Goal: Task Accomplishment & Management: Complete application form

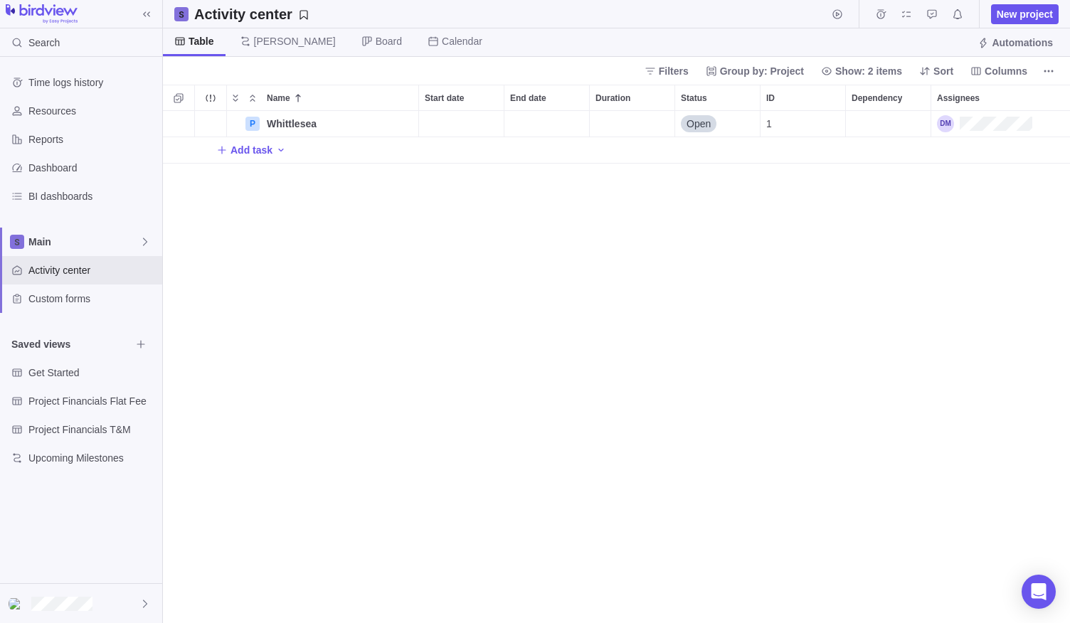
scroll to position [501, 896]
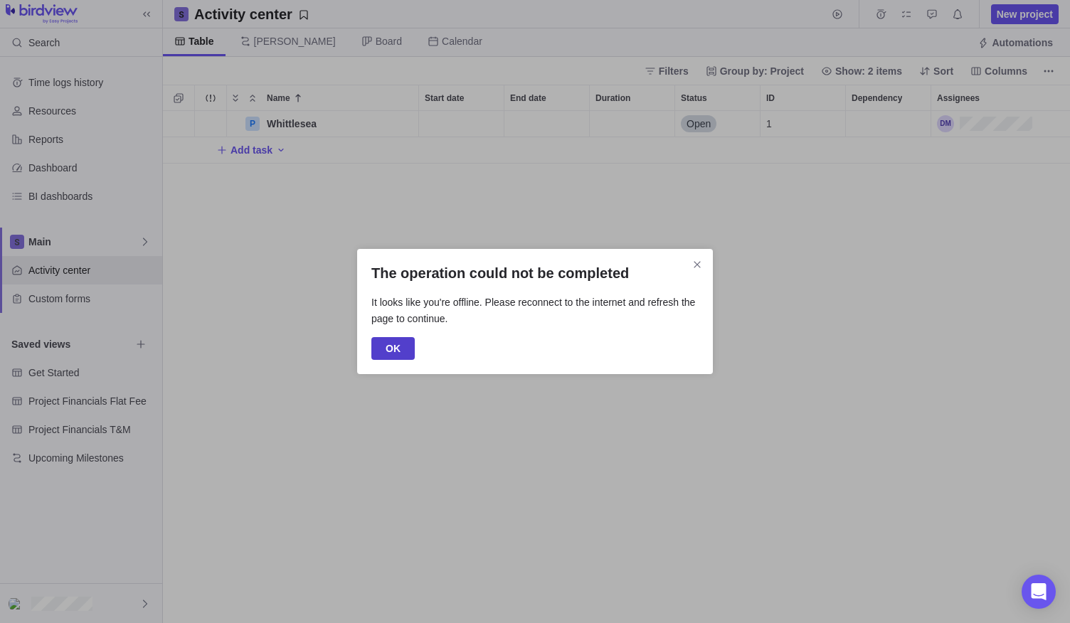
click at [392, 348] on span "OK" at bounding box center [392, 348] width 15 height 17
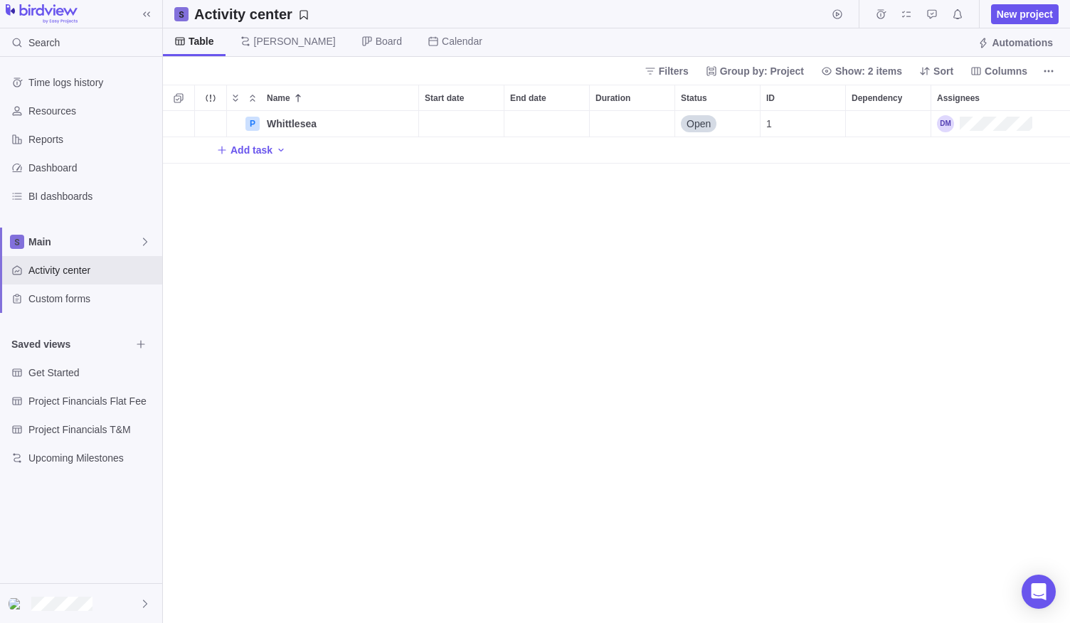
scroll to position [501, 896]
click at [323, 132] on div "Whittlesea" at bounding box center [339, 124] width 157 height 26
click at [331, 470] on div "P Whittlesea Open 1 Add task" at bounding box center [616, 367] width 907 height 513
click at [405, 124] on icon "More actions" at bounding box center [405, 123] width 11 height 11
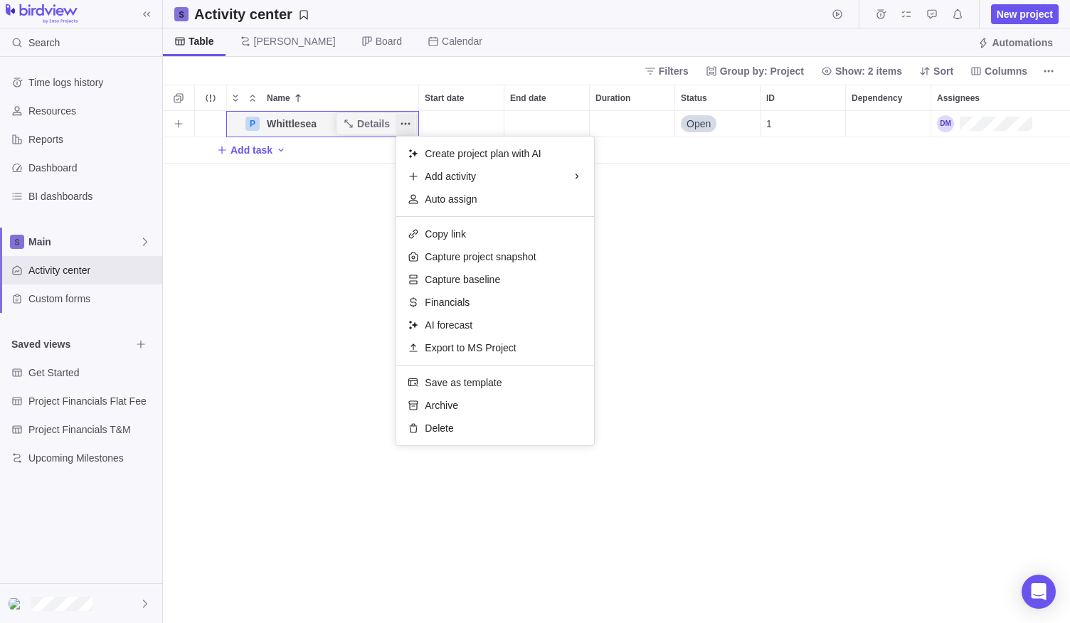
click at [405, 124] on icon "More actions" at bounding box center [405, 123] width 11 height 11
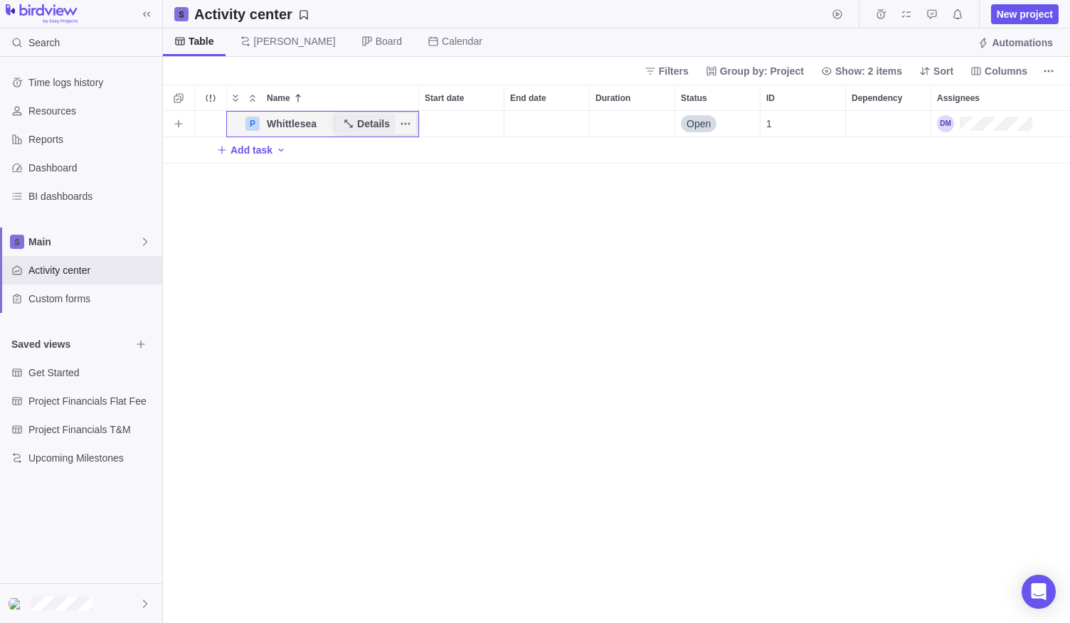
click at [368, 123] on span "Details" at bounding box center [373, 124] width 33 height 14
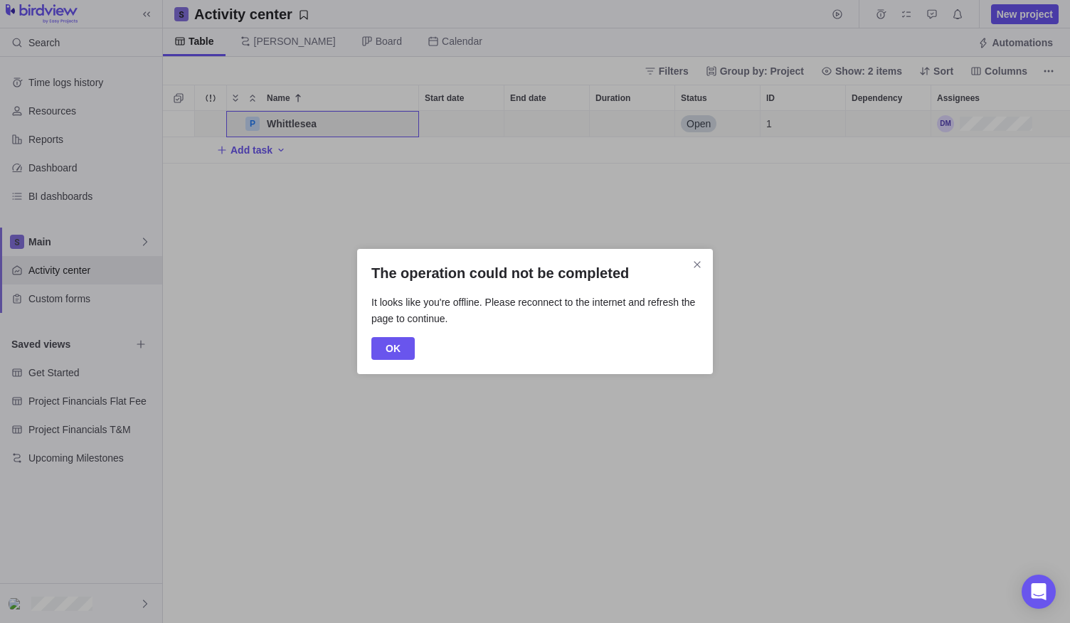
click at [414, 362] on div "The operation could not be completed It looks like you're offline. Please recon…" at bounding box center [535, 311] width 356 height 125
click at [398, 343] on span "OK" at bounding box center [392, 348] width 15 height 17
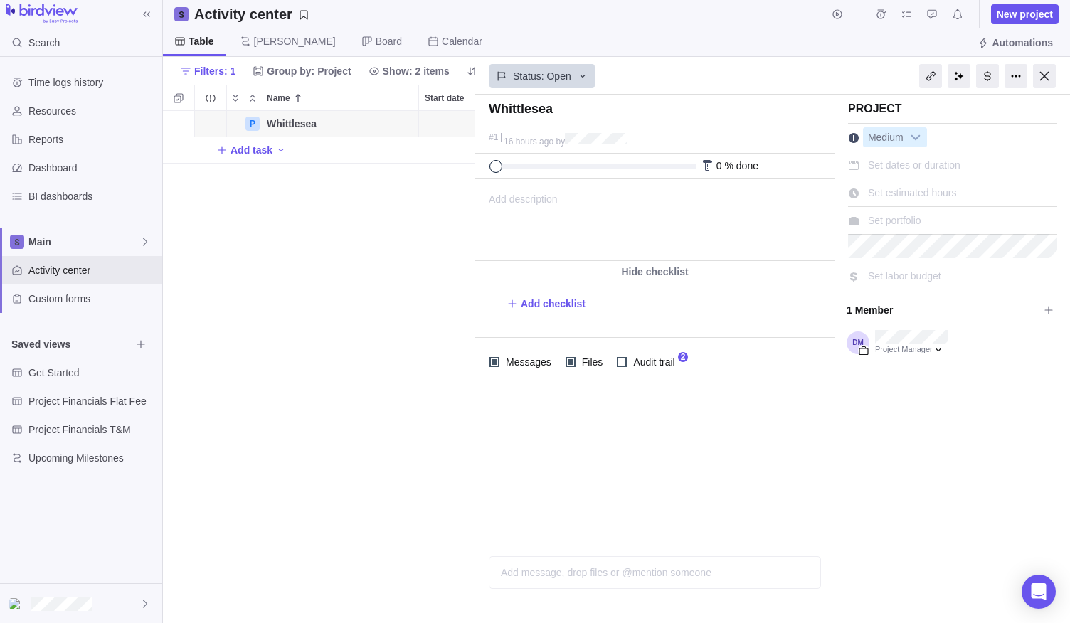
scroll to position [501, 302]
click at [987, 75] on div at bounding box center [987, 76] width 23 height 24
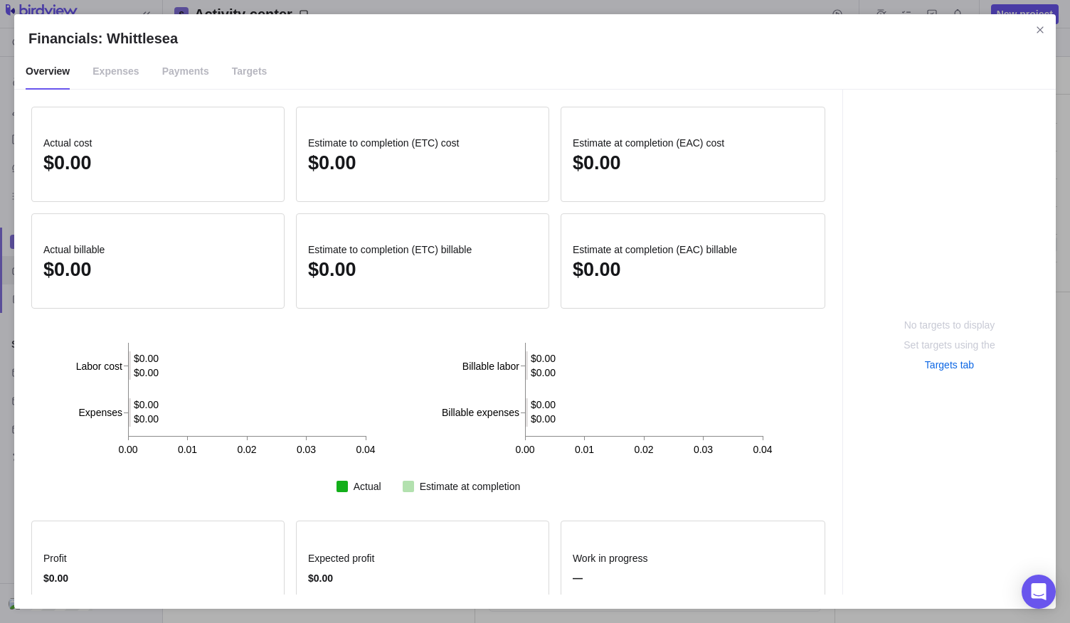
click at [117, 70] on span "Expenses" at bounding box center [115, 72] width 46 height 36
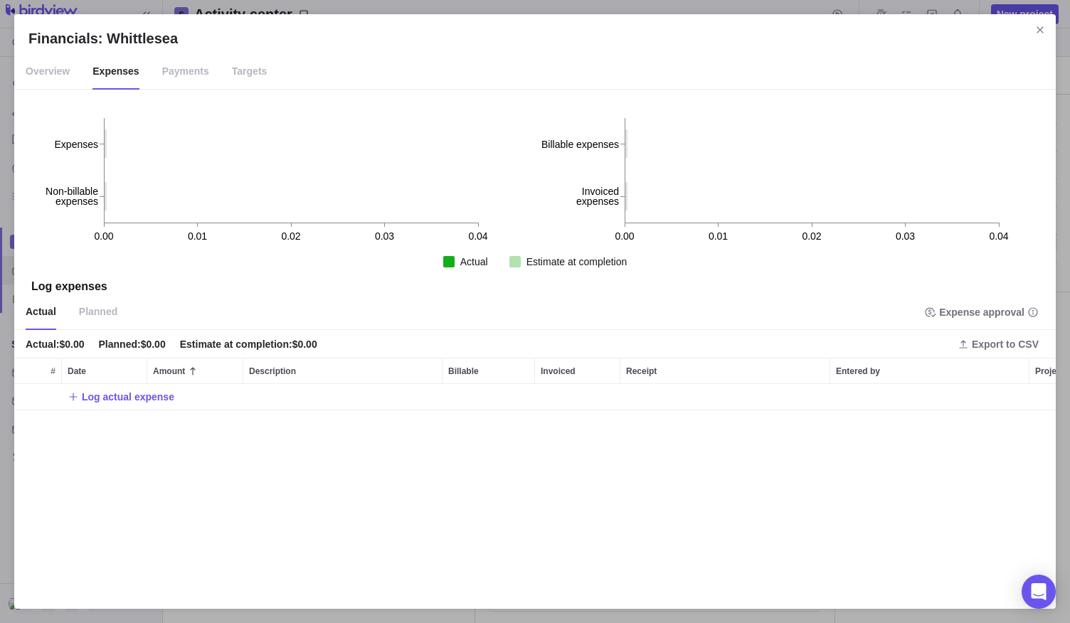
scroll to position [199, 1030]
click at [148, 398] on span "Log actual expense" at bounding box center [128, 397] width 92 height 14
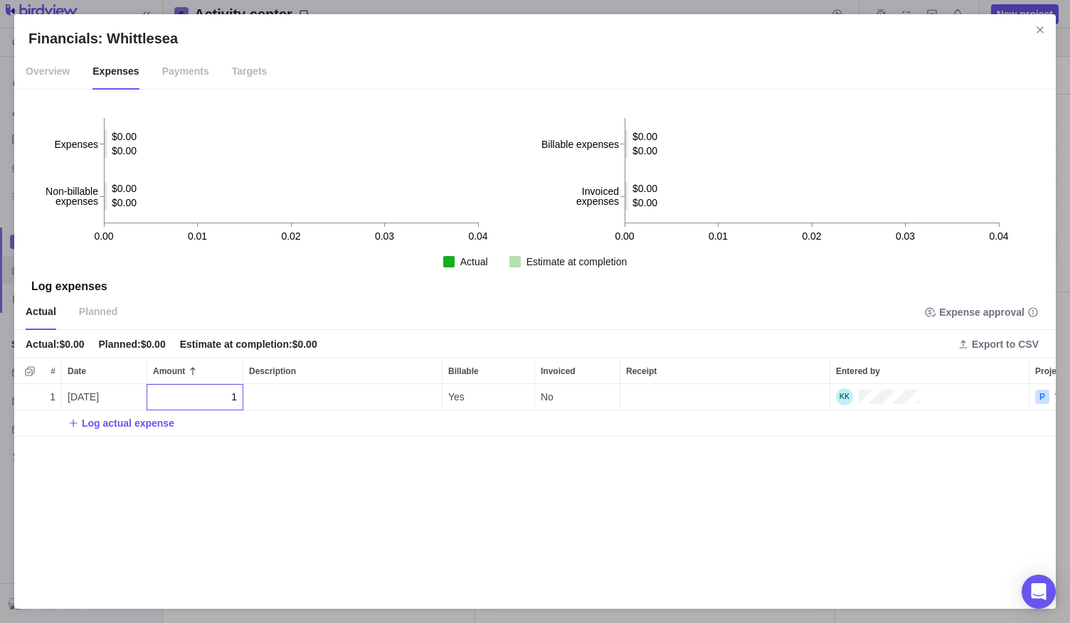
type input "1"
click at [275, 502] on div "1 08/09/2025 1 Yes No P Whittlesea Log actual expense" at bounding box center [534, 489] width 1041 height 211
click at [314, 398] on div "Description" at bounding box center [342, 397] width 198 height 26
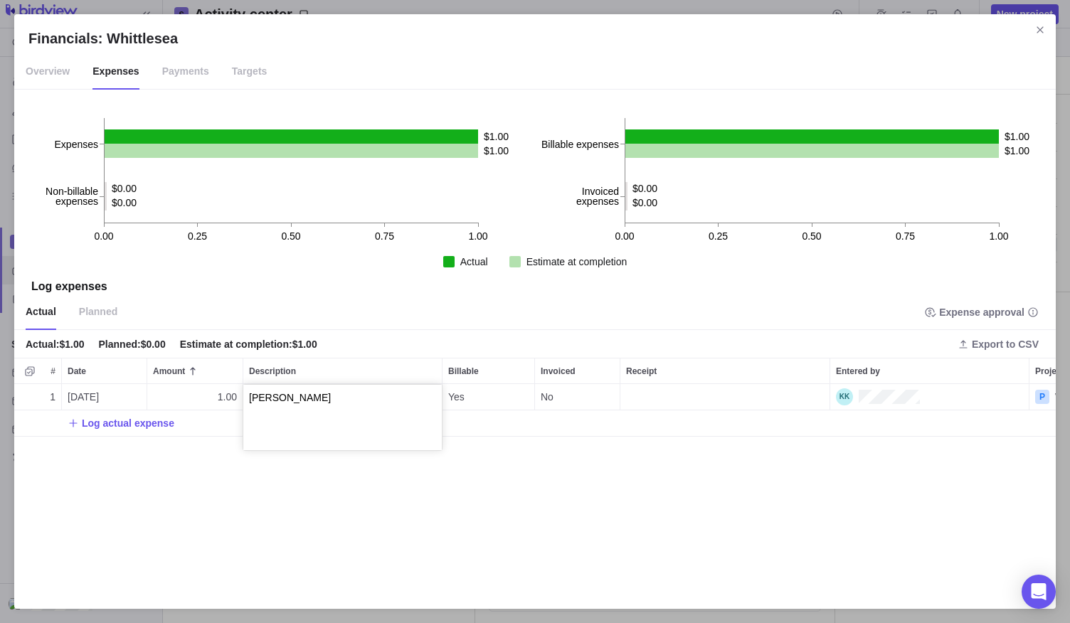
type textarea "Shaun"
click at [100, 424] on div "1 08/09/2025 1.00 Yes No P Whittlesea Log actual expense" at bounding box center [534, 489] width 1041 height 211
click at [100, 425] on span "Log actual expense" at bounding box center [128, 423] width 92 height 14
click at [312, 426] on div "1 08/09/2025 1.00 Shaun Yes No P Whittlesea 2 08/09/2025 Yes No P Whittlesea Lo…" at bounding box center [534, 489] width 1041 height 211
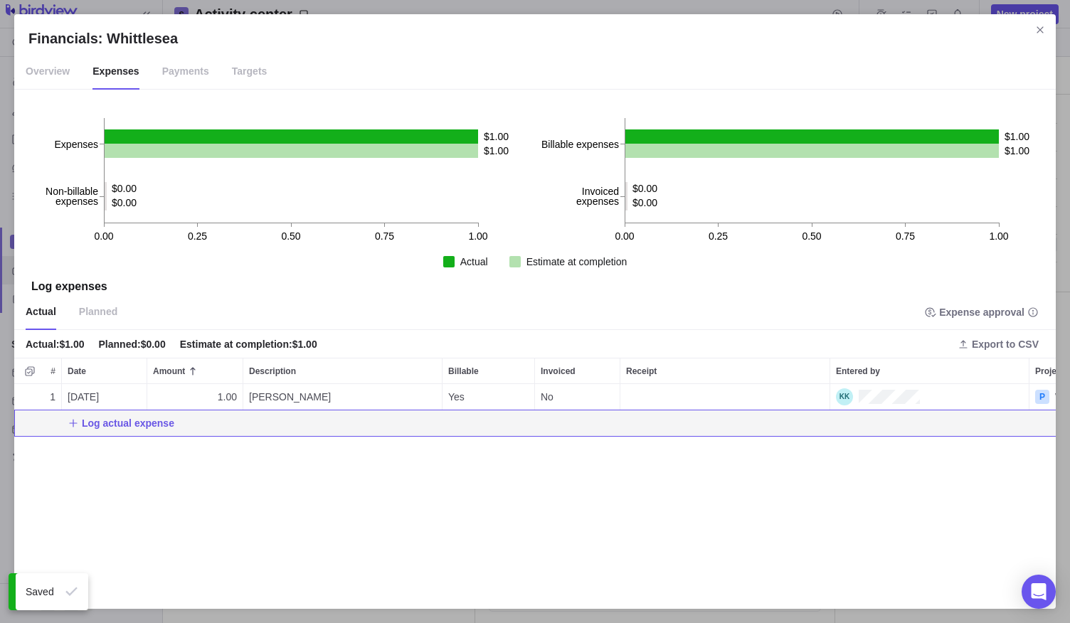
click at [306, 427] on div "Log actual expense" at bounding box center [621, 423] width 1214 height 26
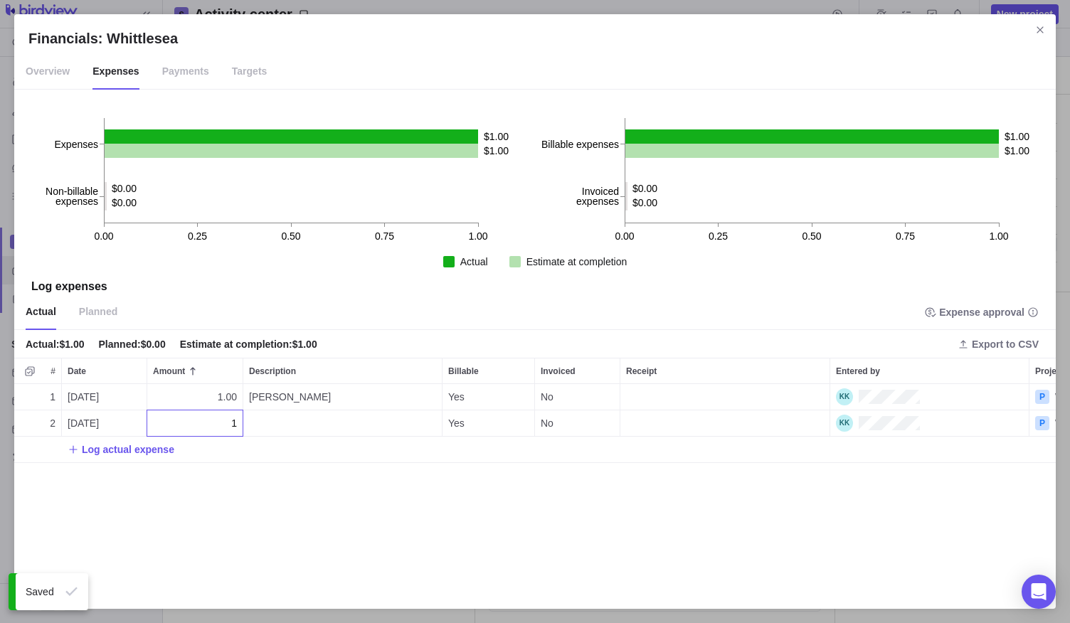
type input "1"
click at [308, 413] on div "1 08/09/2025 1.00 Shaun Yes No P Whittlesea 2 08/09/2025 1 Yes No P Whittlesea …" at bounding box center [534, 489] width 1041 height 211
click at [304, 418] on div "Description" at bounding box center [342, 423] width 198 height 26
type textarea "Johnny"
click at [141, 436] on div "1 08/09/2025 1.00 Shaun Yes No P Whittlesea 2 08/09/2025 1.00 Yes No P Whittles…" at bounding box center [534, 489] width 1041 height 211
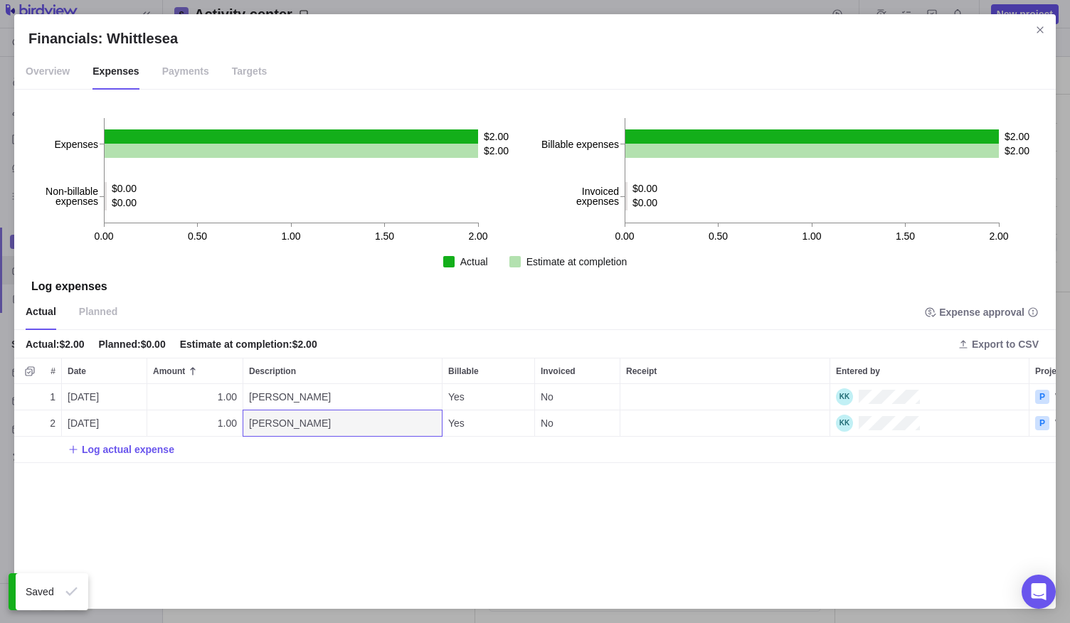
click at [137, 452] on span "Log actual expense" at bounding box center [128, 449] width 92 height 14
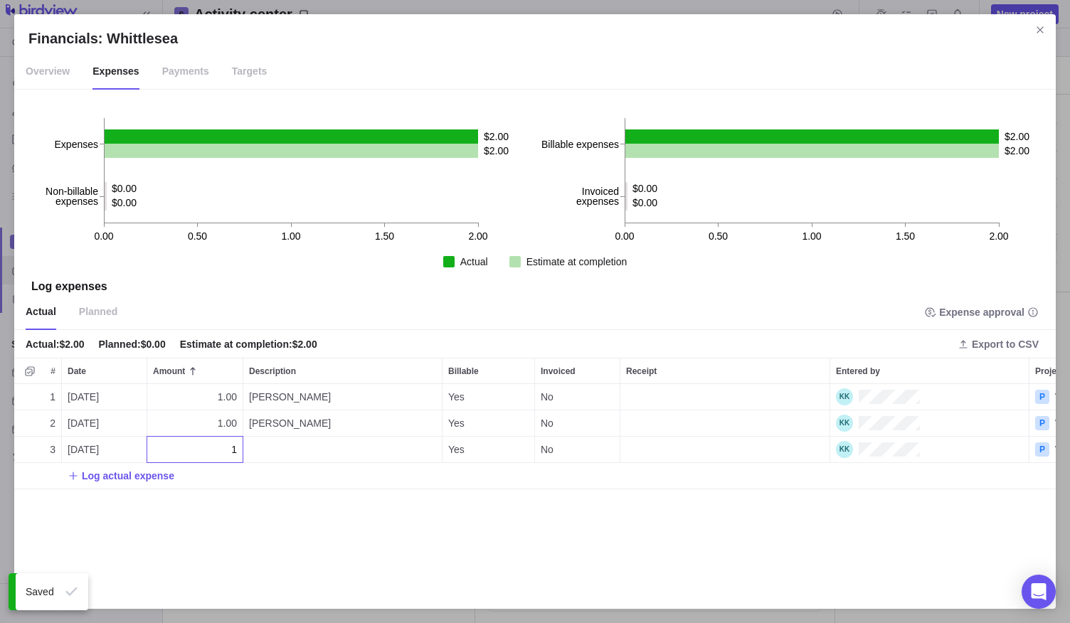
type input "1"
click at [275, 449] on div "1 08/09/2025 1.00 Shaun Yes No P Whittlesea 2 08/09/2025 1.00 Johnny Yes No P W…" at bounding box center [534, 489] width 1041 height 211
click at [275, 449] on div "Description" at bounding box center [342, 450] width 198 height 26
type textarea "[PERSON_NAME]"
click at [124, 480] on div "1 08/09/2025 1.00 Shaun Yes No P Whittlesea 2 08/09/2025 1.00 Johnny Yes No P W…" at bounding box center [534, 489] width 1041 height 211
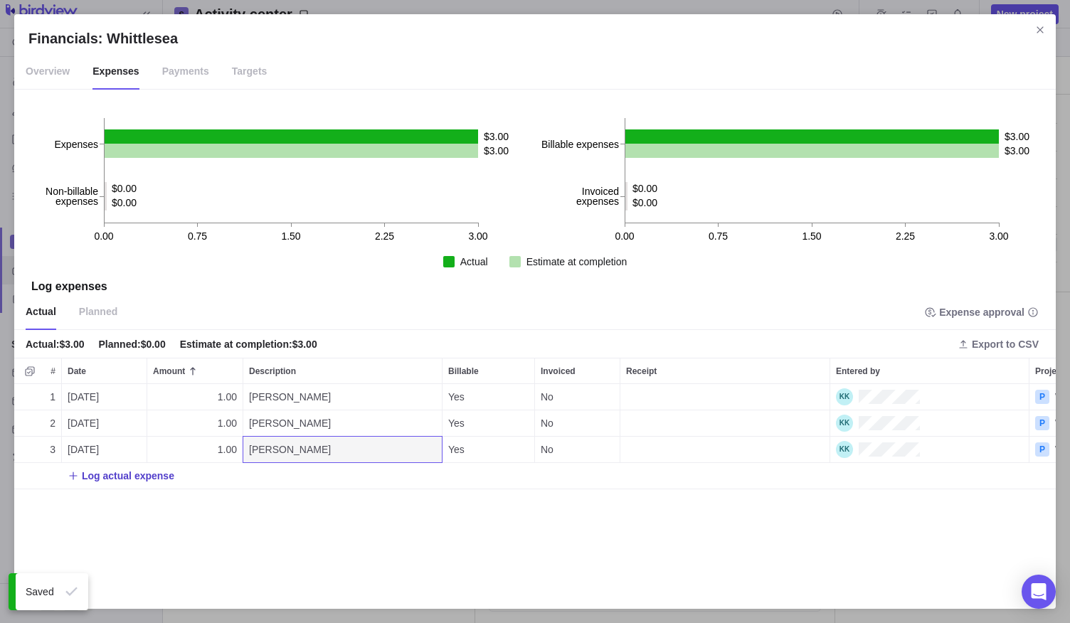
click at [132, 475] on span "Log actual expense" at bounding box center [128, 476] width 92 height 14
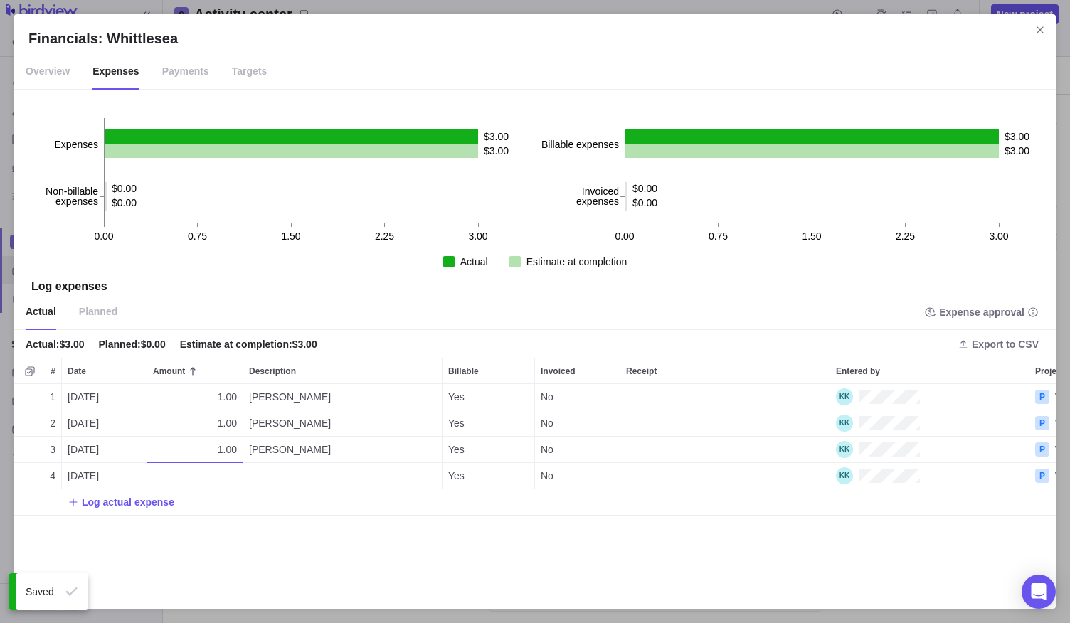
type input "1"
click at [278, 473] on div "Description" at bounding box center [342, 476] width 198 height 26
type textarea "[PERSON_NAME]"
click at [206, 524] on body "Search Time logs history Resources Reports Dashboard BI dashboards Main Activit…" at bounding box center [535, 311] width 1070 height 623
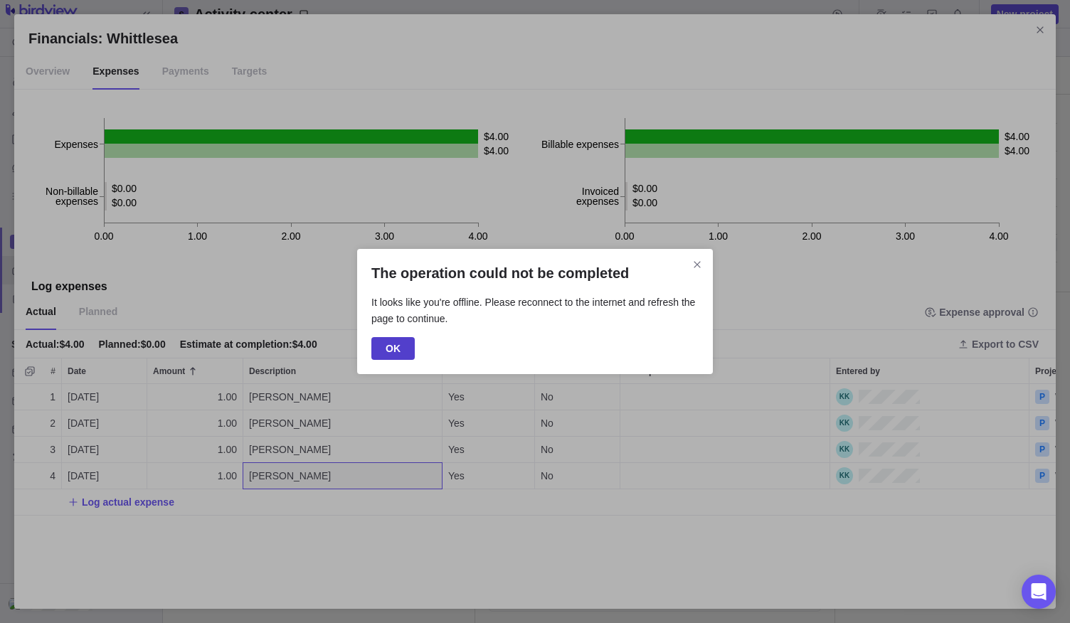
click at [394, 348] on span "OK" at bounding box center [392, 348] width 15 height 17
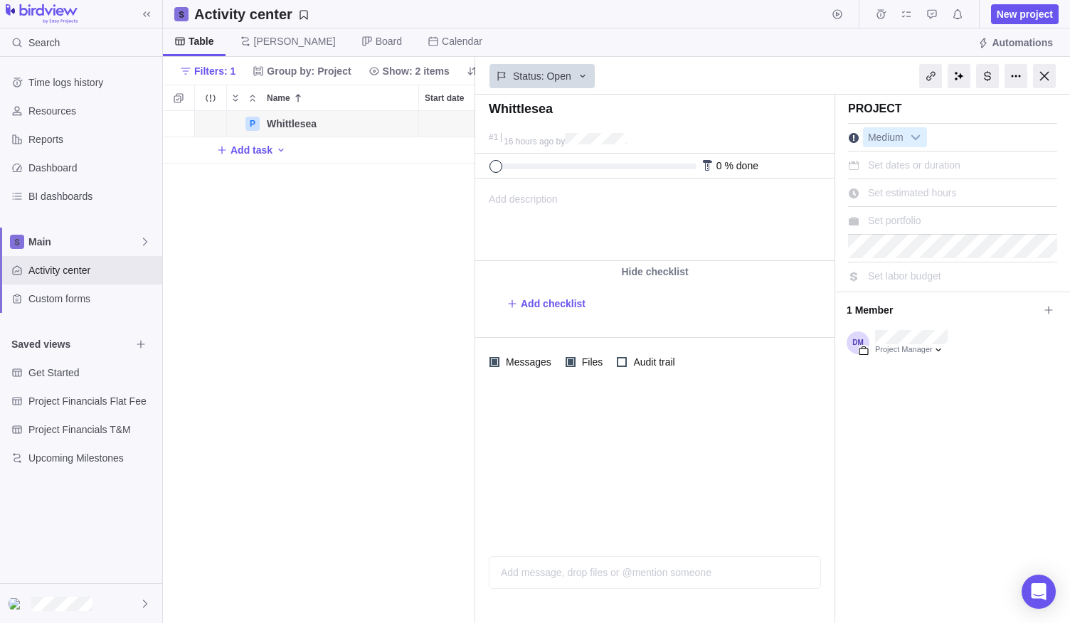
scroll to position [501, 302]
click at [991, 75] on div at bounding box center [987, 76] width 23 height 24
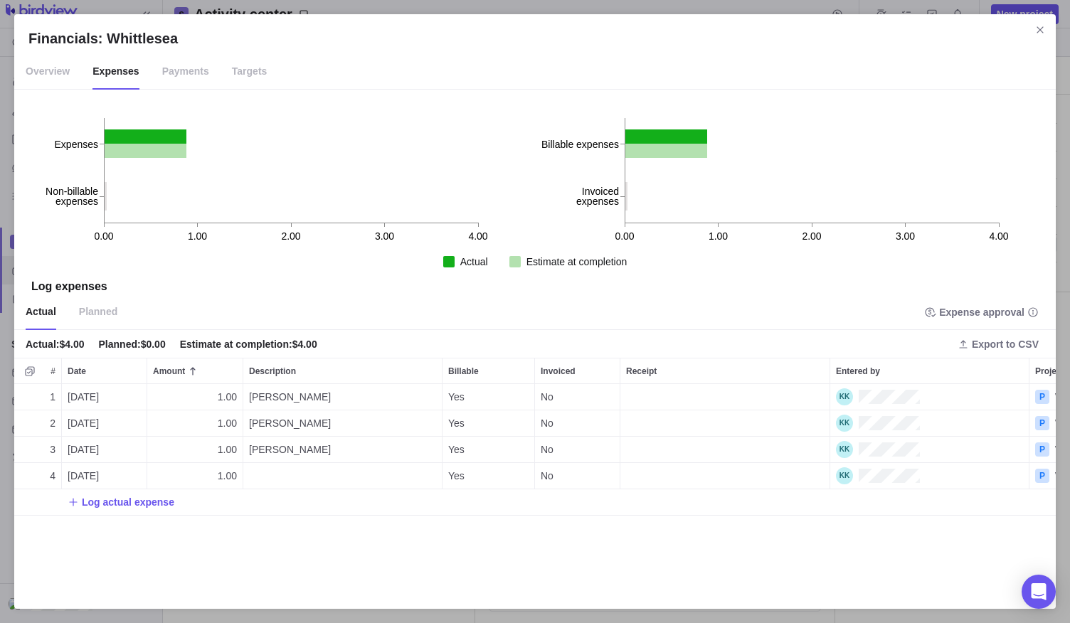
scroll to position [199, 1030]
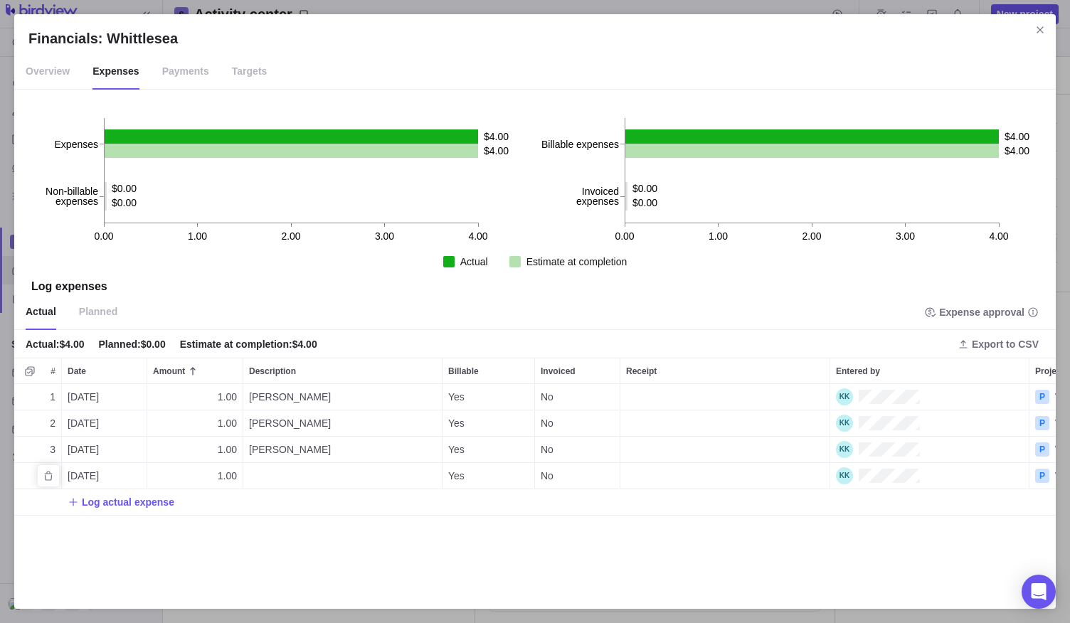
click at [270, 477] on div "Description" at bounding box center [342, 476] width 198 height 26
type textarea "Lloyd"
click at [255, 541] on div "1 08/09/2025 1.00 Shaun Yes No P Whittlesea 2 08/09/2025 1.00 Johnny Yes No P W…" at bounding box center [534, 489] width 1041 height 211
click at [1045, 31] on span "Close" at bounding box center [1040, 30] width 20 height 20
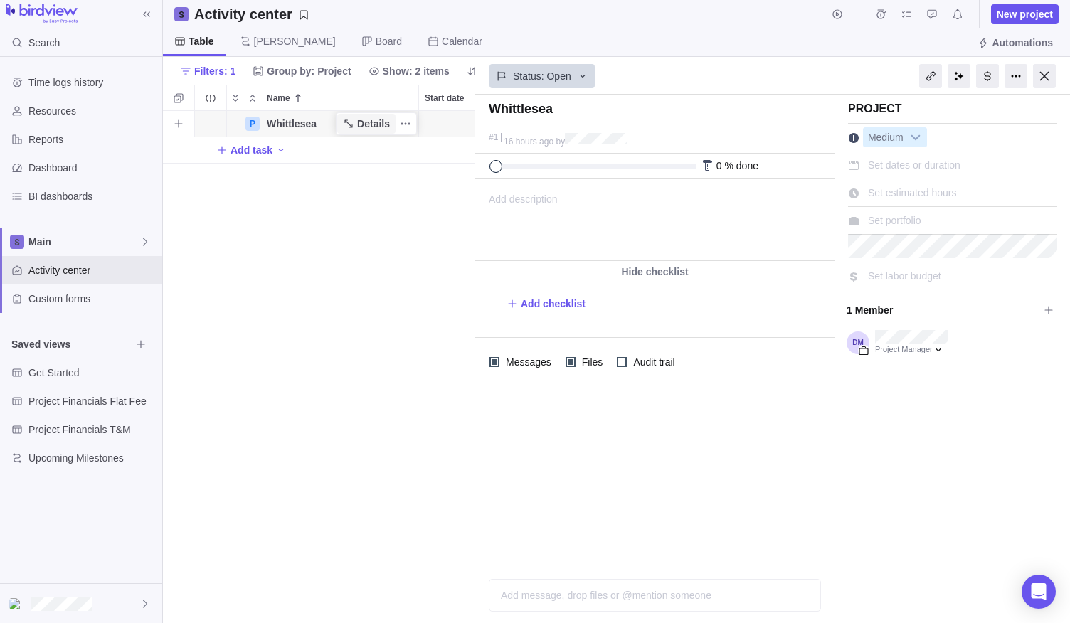
click at [368, 124] on span "Details" at bounding box center [373, 124] width 33 height 14
click at [988, 83] on div at bounding box center [987, 76] width 23 height 24
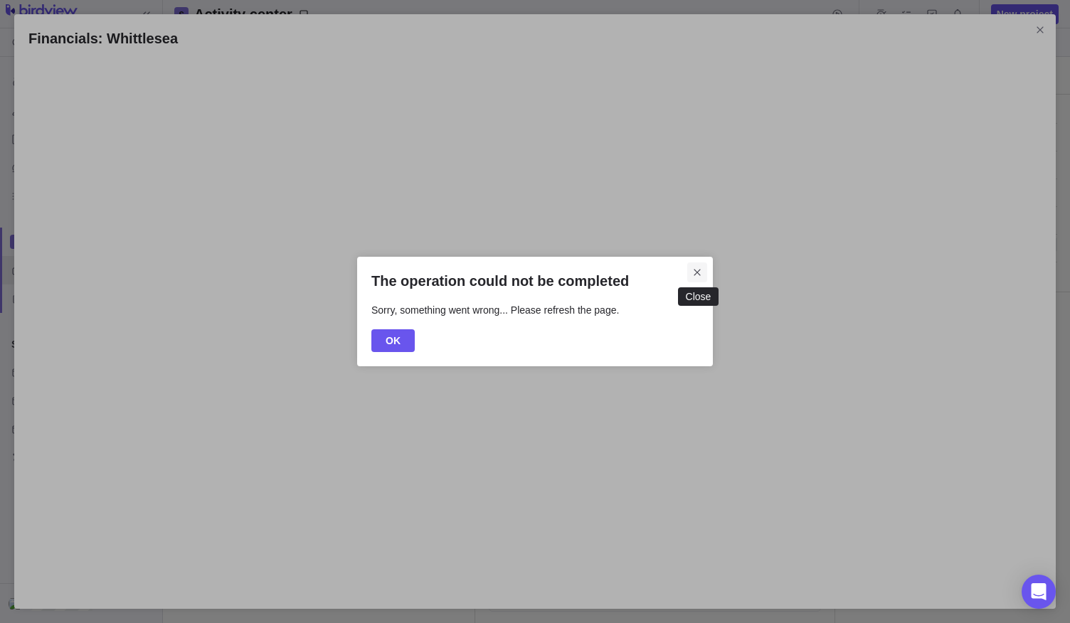
click at [696, 273] on icon "Close" at bounding box center [696, 273] width 6 height 6
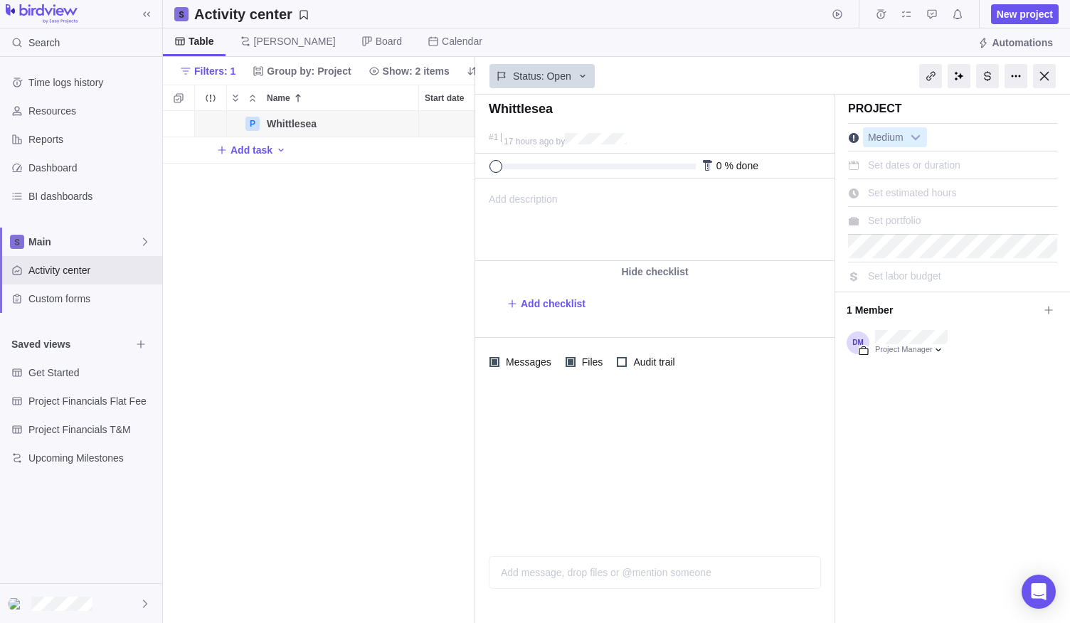
scroll to position [501, 302]
click at [417, 238] on div "P Whittlesea Details Open 1 Add task" at bounding box center [319, 367] width 312 height 513
click at [385, 122] on span "Details" at bounding box center [373, 124] width 33 height 14
click at [376, 235] on div "P Whittlesea Details Open 1 Add task" at bounding box center [319, 367] width 312 height 513
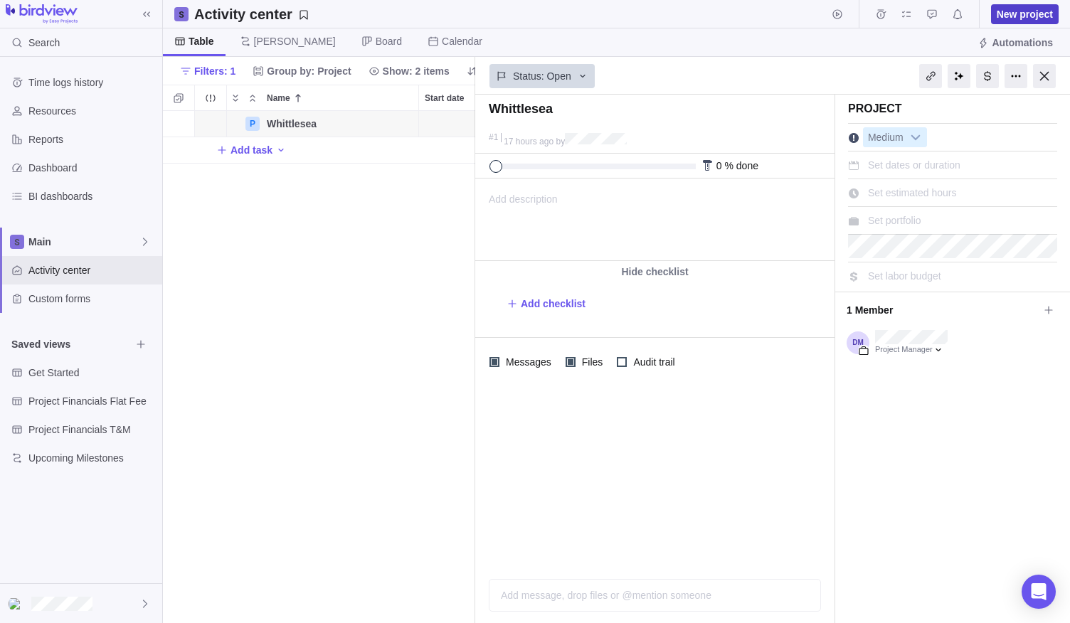
click at [1003, 15] on span "New project" at bounding box center [1024, 14] width 56 height 14
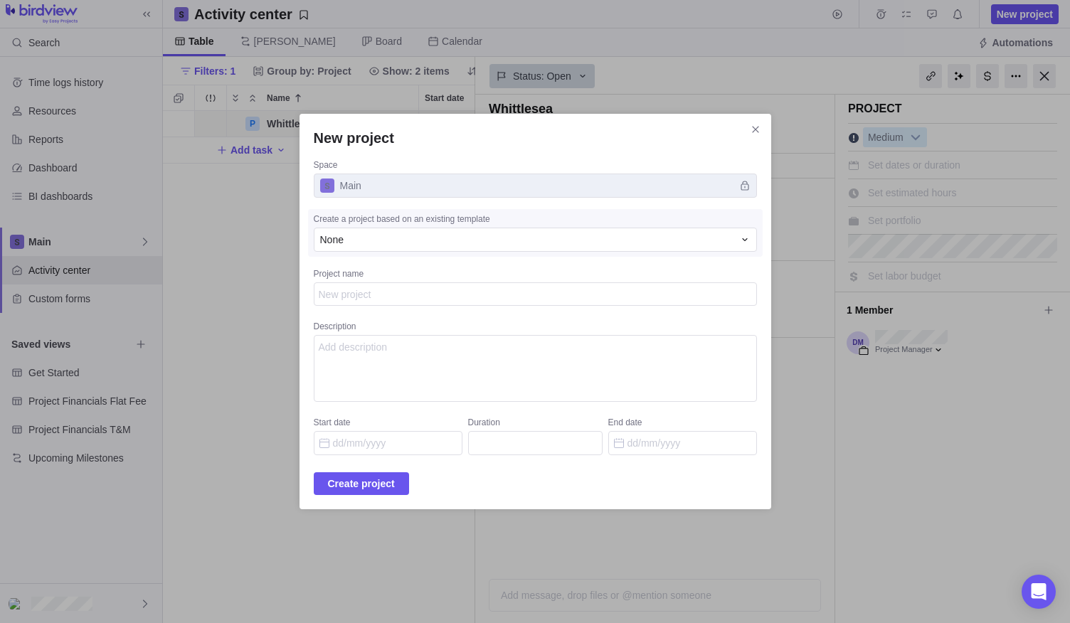
type textarea "x"
type textarea "W"
type textarea "x"
type textarea "Wa"
type textarea "x"
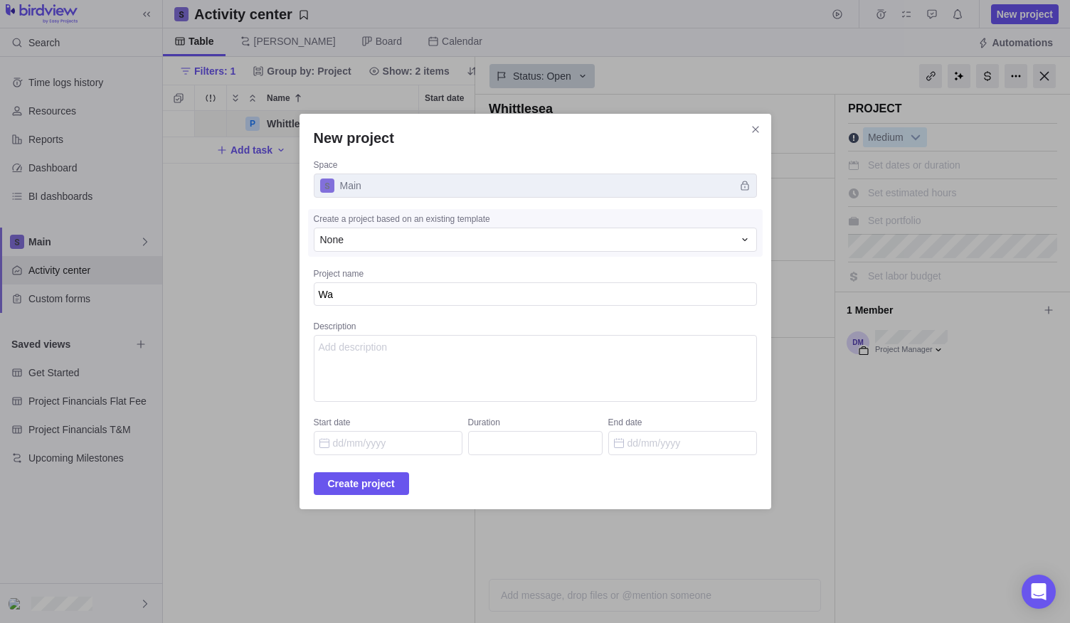
type textarea "War"
type textarea "x"
type textarea "Warr"
type textarea "x"
type textarea "Warri"
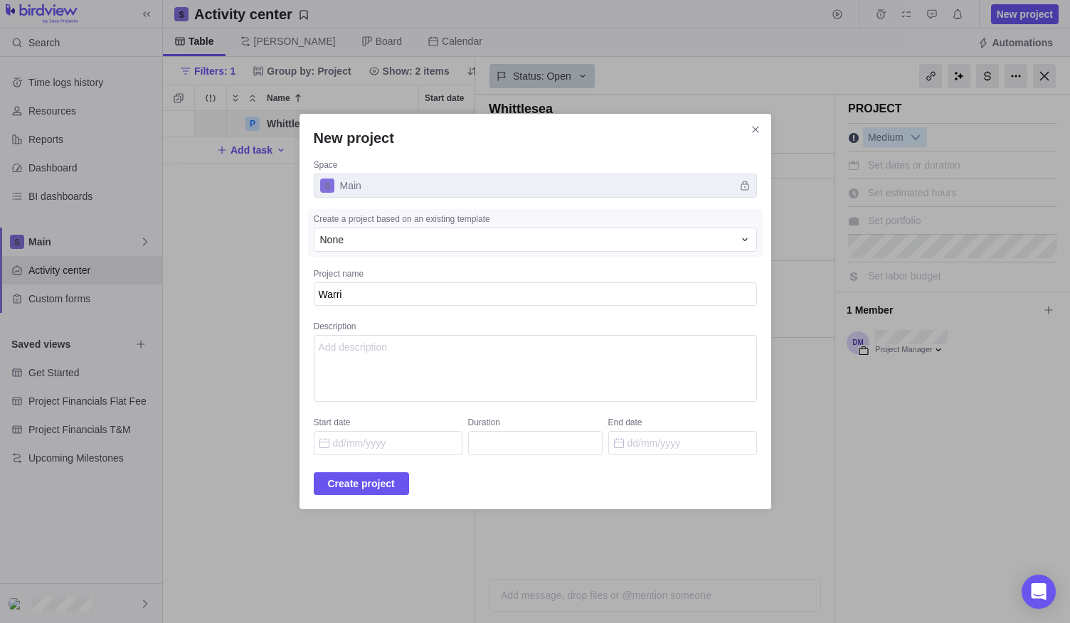
type textarea "x"
type textarea "Warrig"
type textarea "x"
type textarea "Warriga"
type textarea "x"
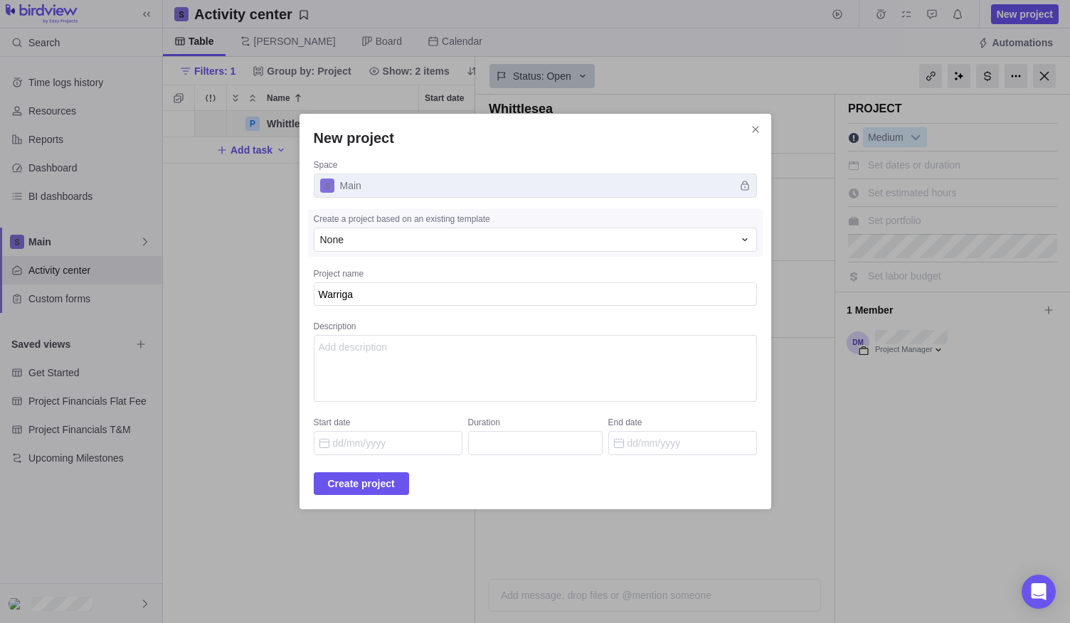
type textarea "Warrigal"
type textarea "x"
type textarea "Warriga"
type textarea "x"
type textarea "Warrig"
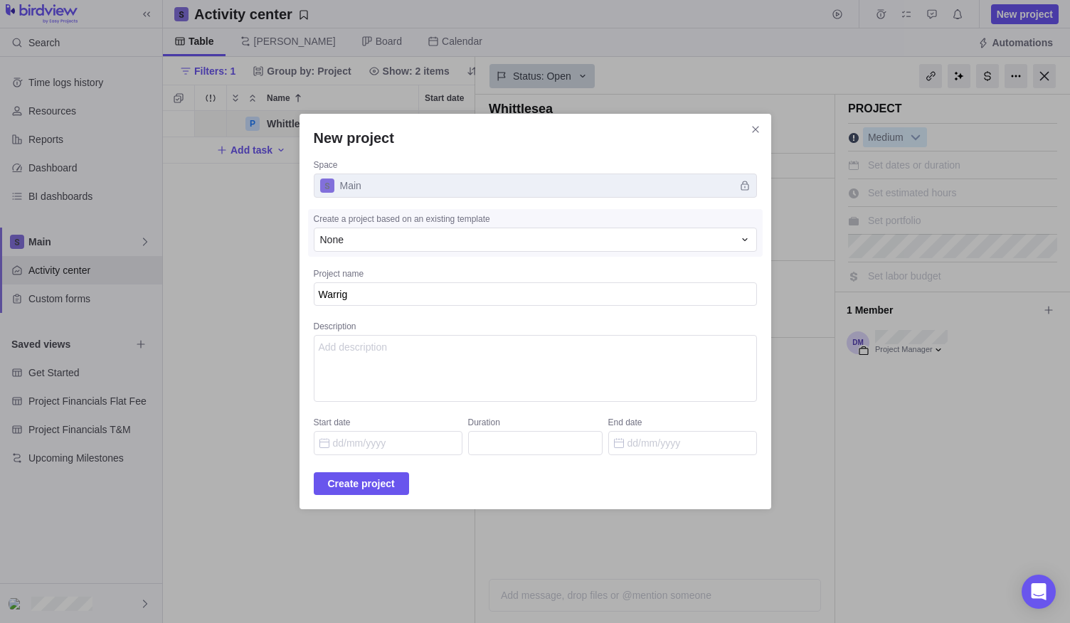
type textarea "x"
type textarea "Warri"
type textarea "x"
type textarea "Warrig"
type textarea "x"
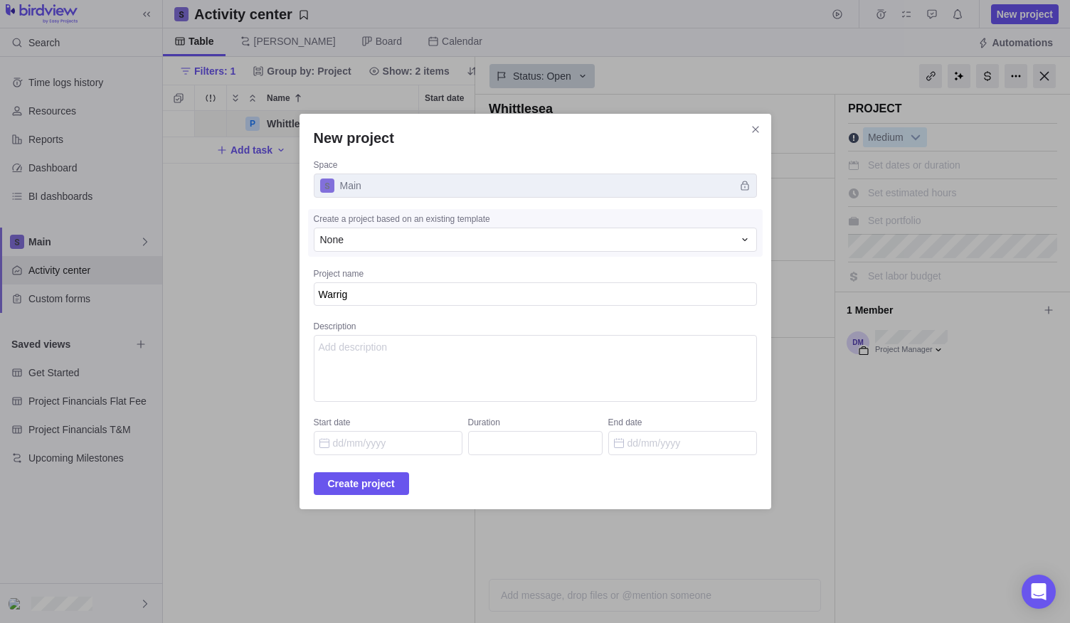
type textarea "Warrigu"
type textarea "x"
drag, startPoint x: 348, startPoint y: 296, endPoint x: 421, endPoint y: 284, distance: 74.2
click at [421, 284] on textarea "Warrigul" at bounding box center [535, 293] width 443 height 23
type textarea "Warrigul"
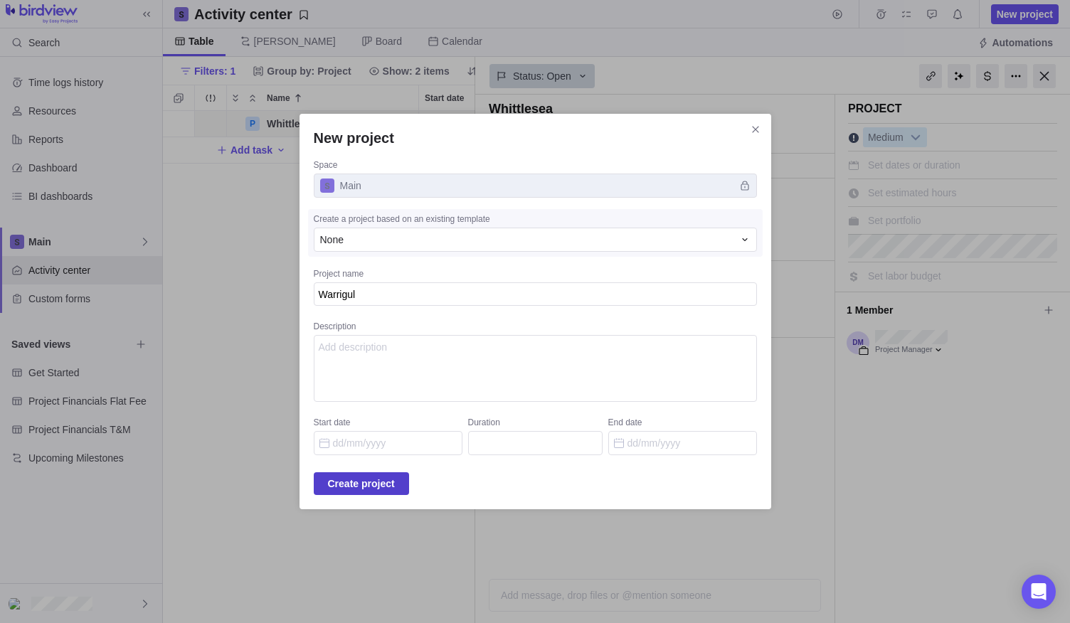
type textarea "x"
click at [359, 486] on span "Create project" at bounding box center [361, 483] width 67 height 17
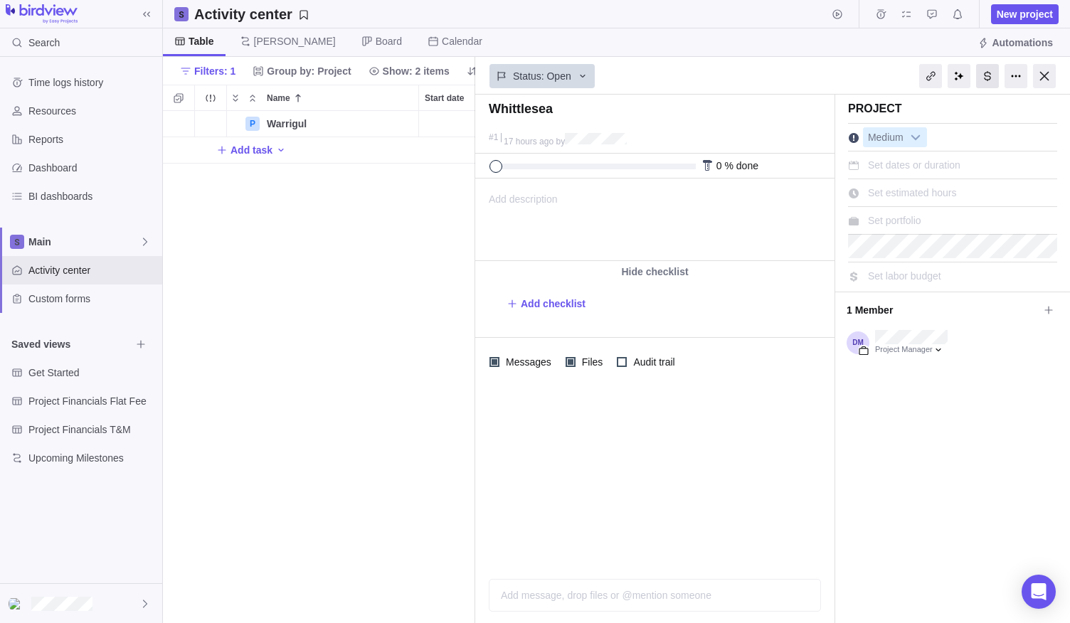
click at [990, 78] on div at bounding box center [987, 76] width 23 height 24
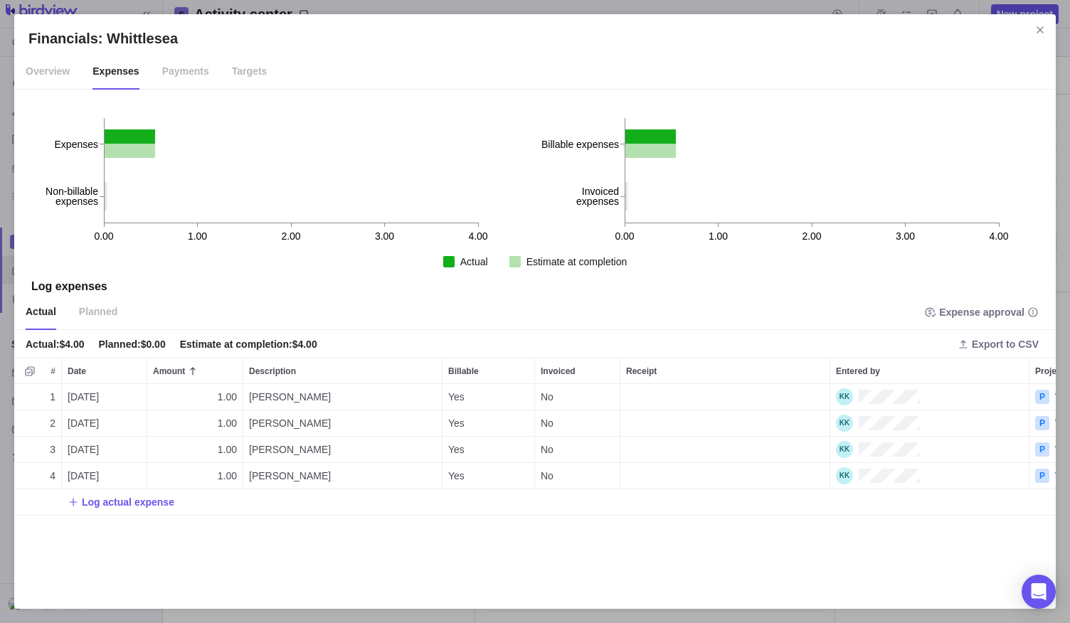
scroll to position [199, 1030]
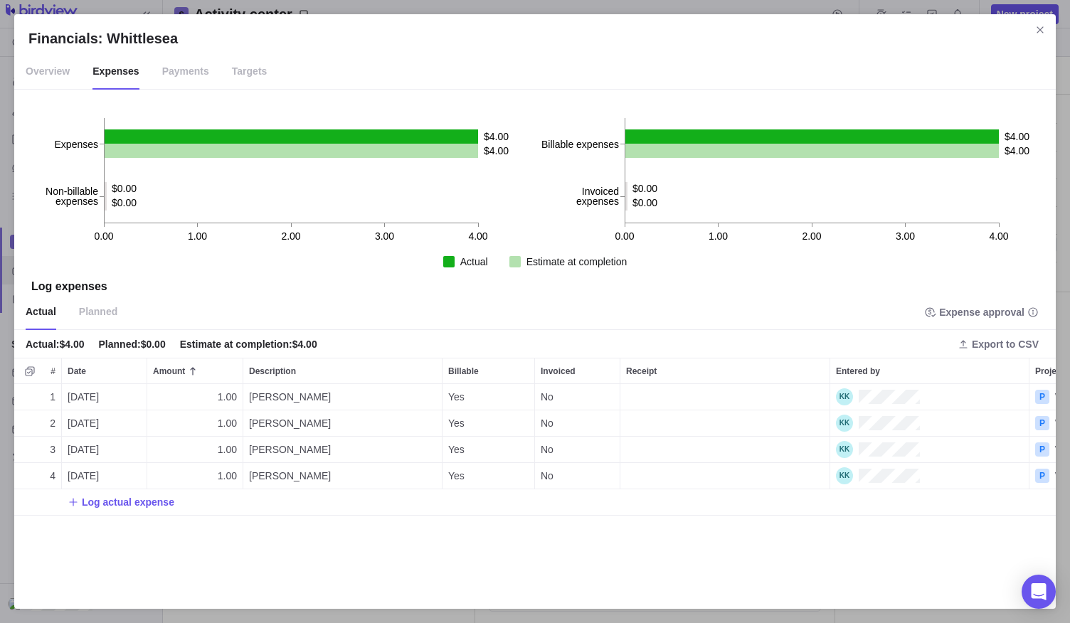
click at [1045, 29] on span "Close" at bounding box center [1040, 30] width 20 height 20
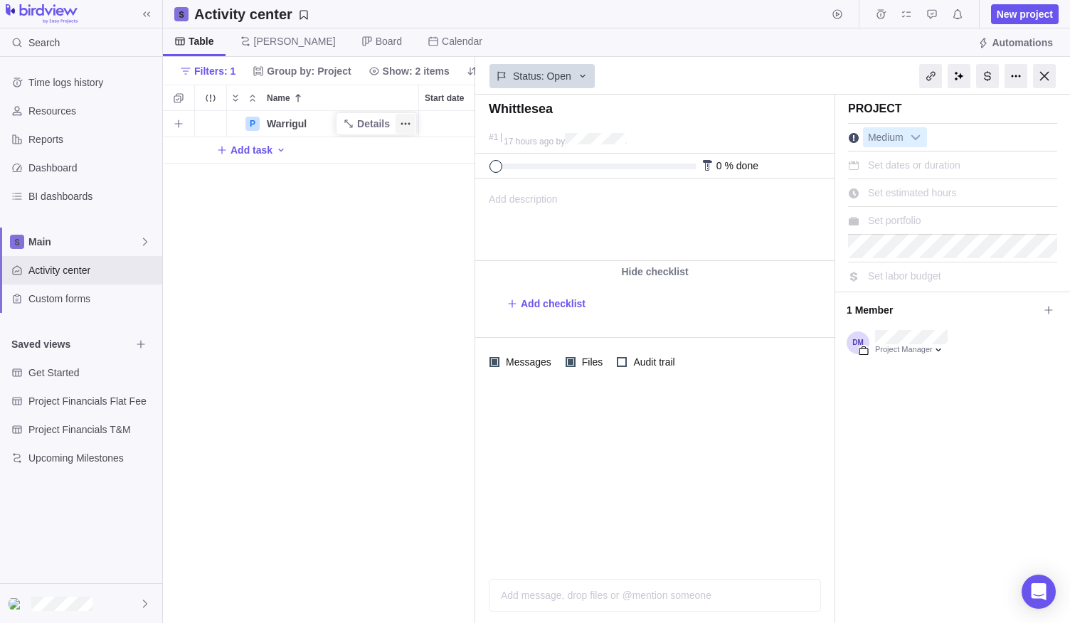
click at [405, 124] on icon "More actions" at bounding box center [405, 123] width 11 height 11
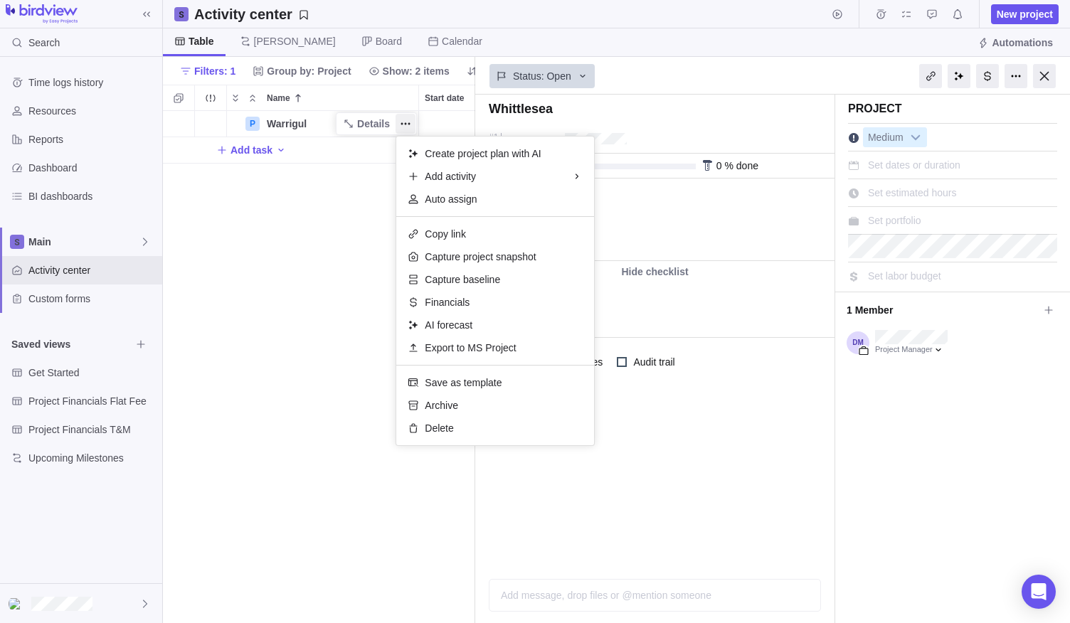
click at [370, 117] on div "P Warrigul Details Open 2 Add task" at bounding box center [319, 367] width 312 height 513
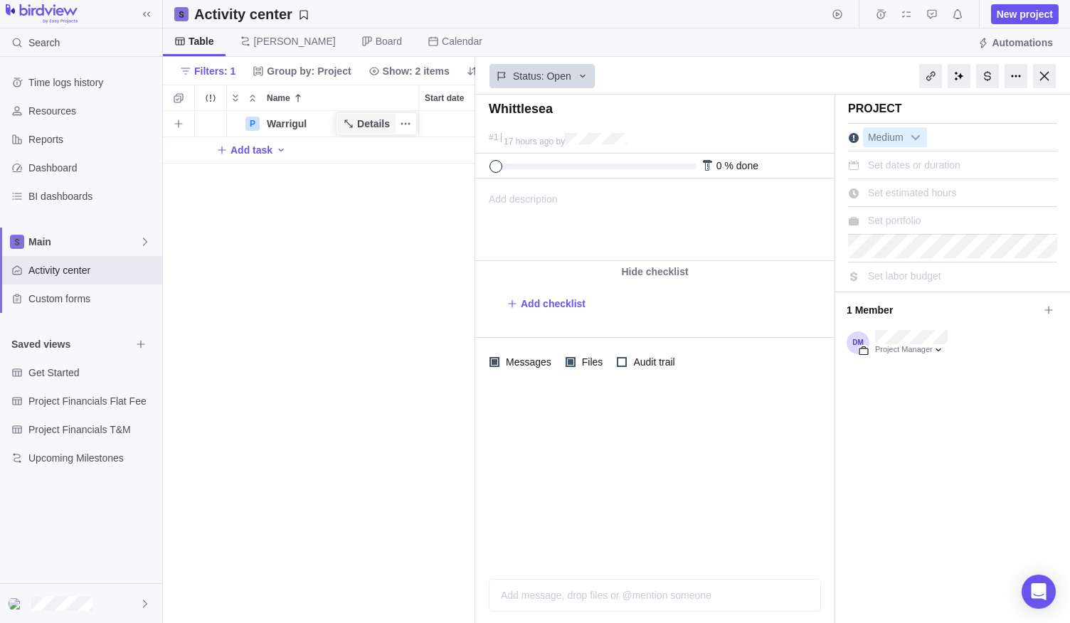
click at [374, 129] on span "Details" at bounding box center [373, 124] width 33 height 14
click at [989, 69] on div at bounding box center [987, 76] width 23 height 24
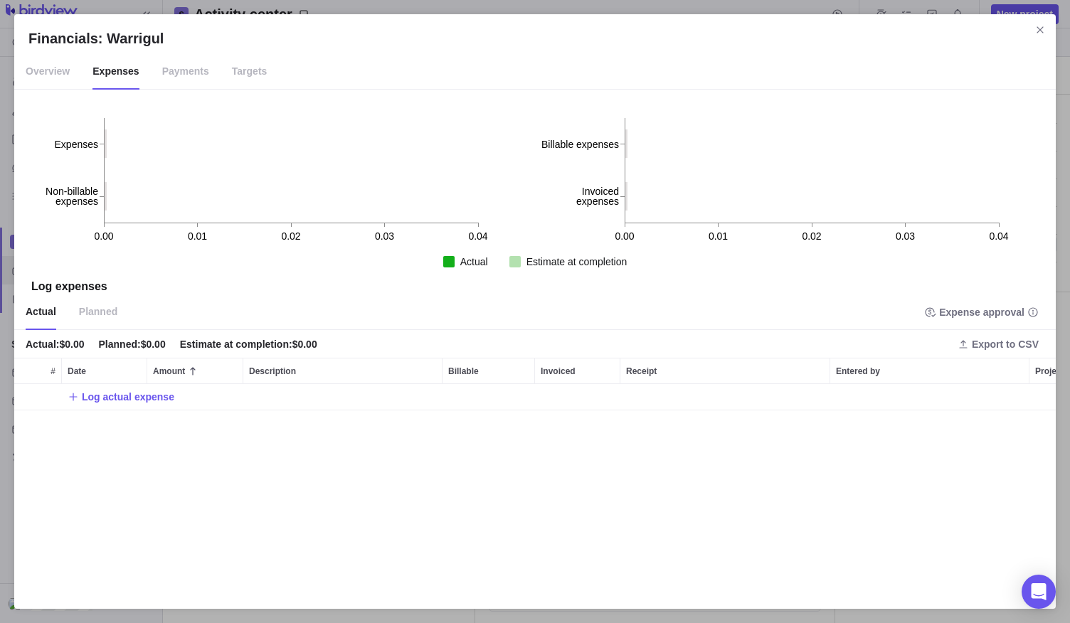
scroll to position [199, 1030]
click at [127, 400] on span "Log actual expense" at bounding box center [128, 397] width 92 height 14
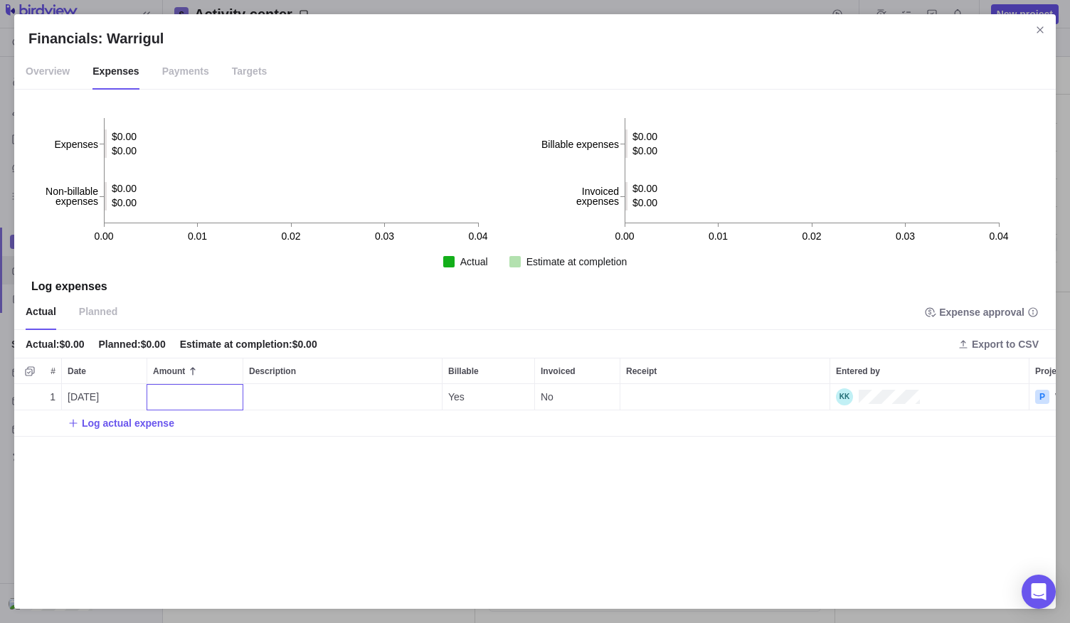
type input "1"
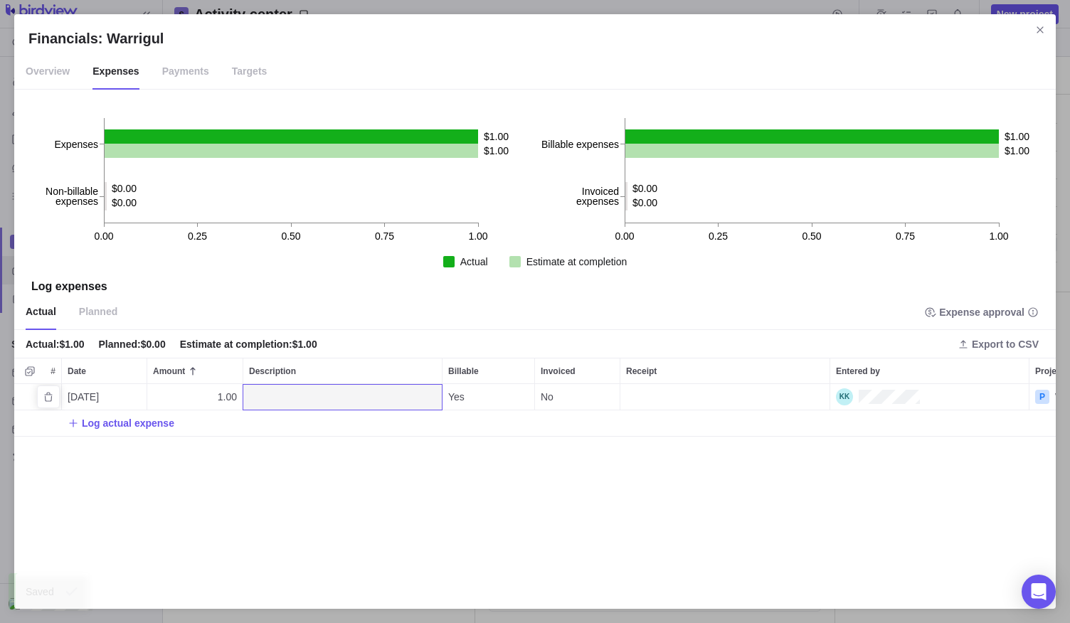
click at [272, 388] on div "Description" at bounding box center [342, 397] width 198 height 26
click at [272, 388] on textarea at bounding box center [342, 417] width 198 height 65
type textarea "D"
